Goal: Information Seeking & Learning: Learn about a topic

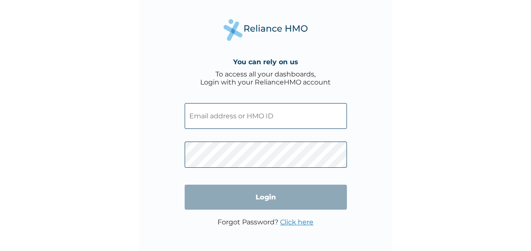
click at [209, 112] on input "text" at bounding box center [266, 116] width 162 height 26
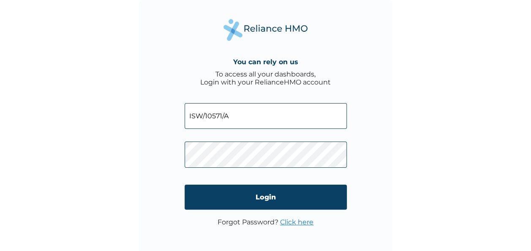
type input "ISW/10571/A"
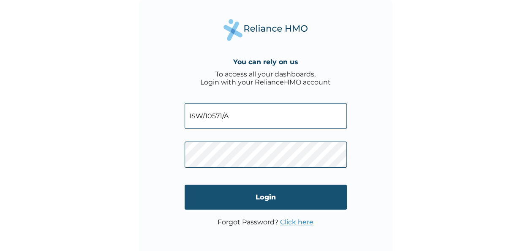
click at [294, 193] on input "Login" at bounding box center [266, 197] width 162 height 25
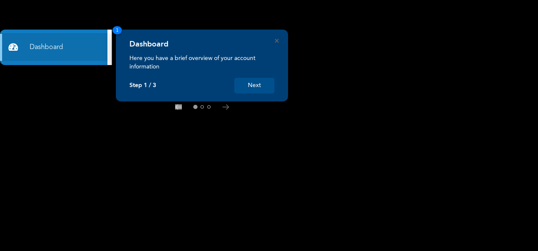
drag, startPoint x: 0, startPoint y: 0, endPoint x: 259, endPoint y: 83, distance: 272.5
click at [259, 83] on button "Next" at bounding box center [254, 86] width 40 height 16
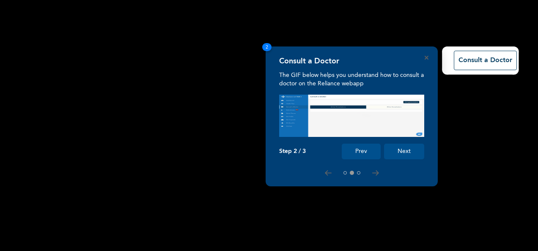
click at [396, 152] on button "Next" at bounding box center [404, 152] width 40 height 16
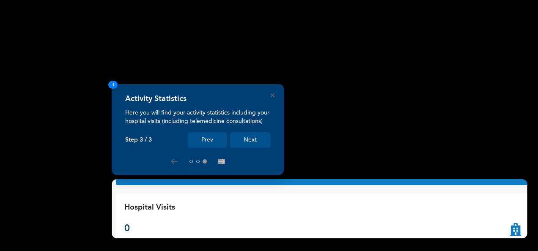
click at [254, 139] on button "Next" at bounding box center [250, 140] width 40 height 16
click at [245, 142] on button "Next" at bounding box center [250, 140] width 40 height 16
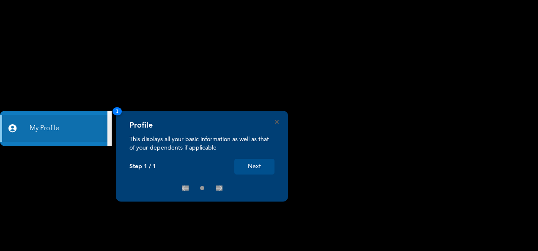
click at [248, 162] on button "Next" at bounding box center [254, 167] width 40 height 16
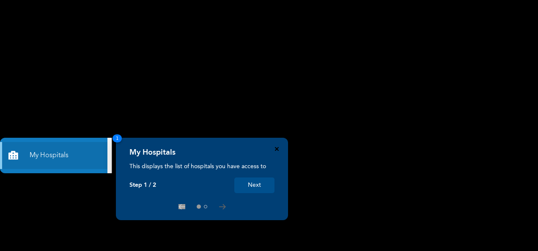
click at [275, 149] on icon "Close" at bounding box center [277, 149] width 4 height 4
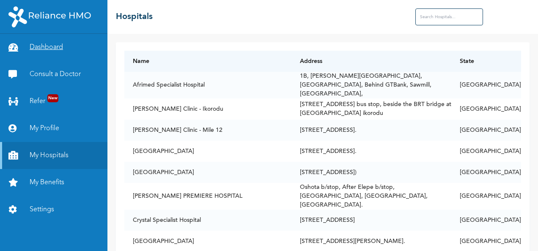
click at [76, 53] on link "Dashboard" at bounding box center [53, 47] width 107 height 27
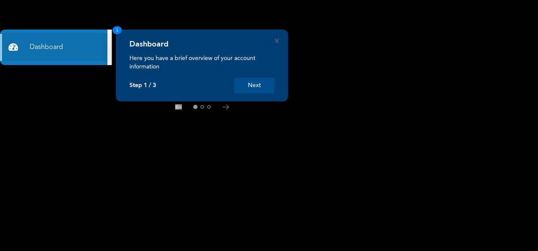
click at [272, 38] on div "Dashboard Here you have a brief overview of your account information Step 1 / 3…" at bounding box center [202, 66] width 172 height 72
click at [275, 42] on icon "Close" at bounding box center [277, 41] width 4 height 4
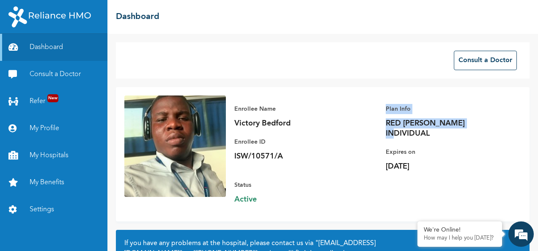
drag, startPoint x: 465, startPoint y: 122, endPoint x: 376, endPoint y: 111, distance: 89.8
click at [376, 111] on div "Enrollee Name Victory Bedford Enrollee ID ISW/10571/A Plan Info RED [PERSON_NAM…" at bounding box center [373, 154] width 295 height 117
click at [67, 176] on link "My Benefits" at bounding box center [53, 182] width 107 height 27
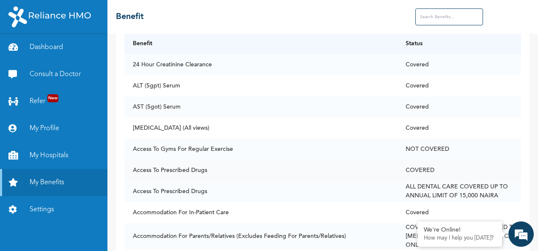
scroll to position [71, 0]
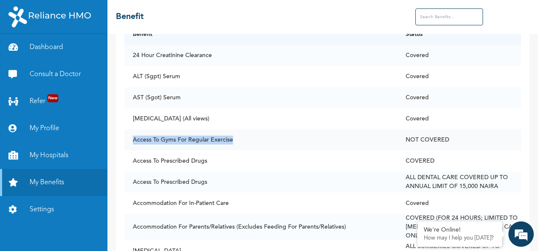
drag, startPoint x: 131, startPoint y: 139, endPoint x: 302, endPoint y: 144, distance: 171.2
click at [302, 144] on td "Access To Gyms For Regular Exercise" at bounding box center [260, 139] width 273 height 21
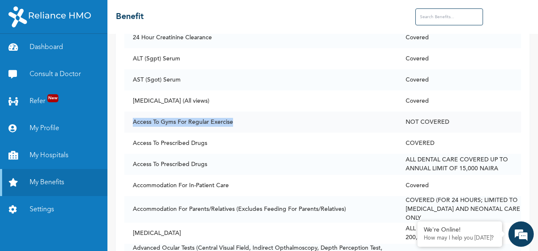
scroll to position [98, 0]
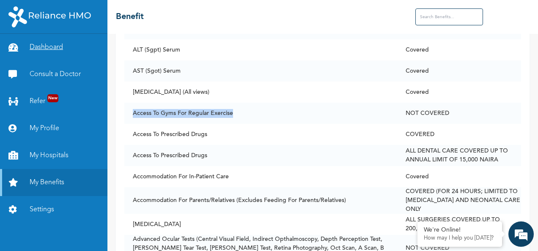
click at [51, 45] on link "Dashboard" at bounding box center [53, 47] width 107 height 27
